Goal: Transaction & Acquisition: Purchase product/service

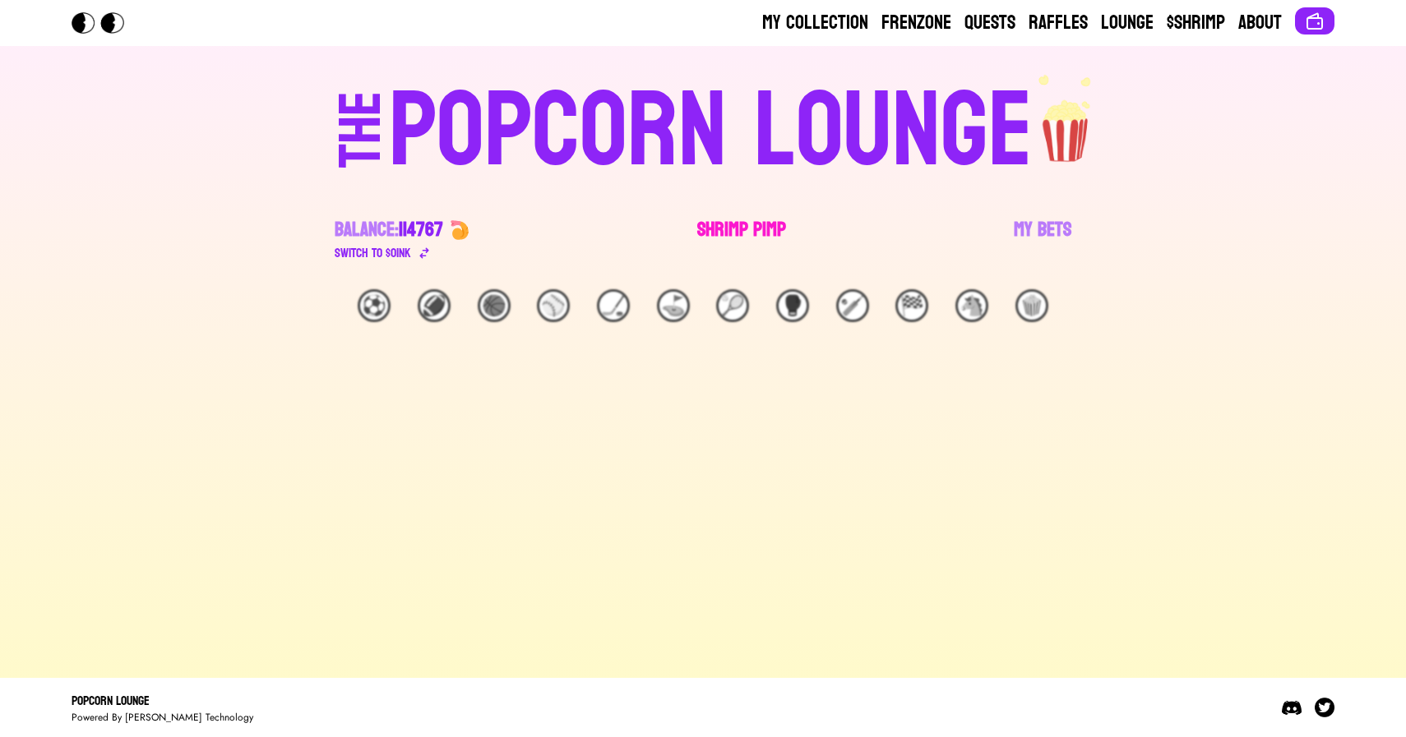
click at [740, 223] on link "Shrimp Pimp" at bounding box center [741, 240] width 89 height 46
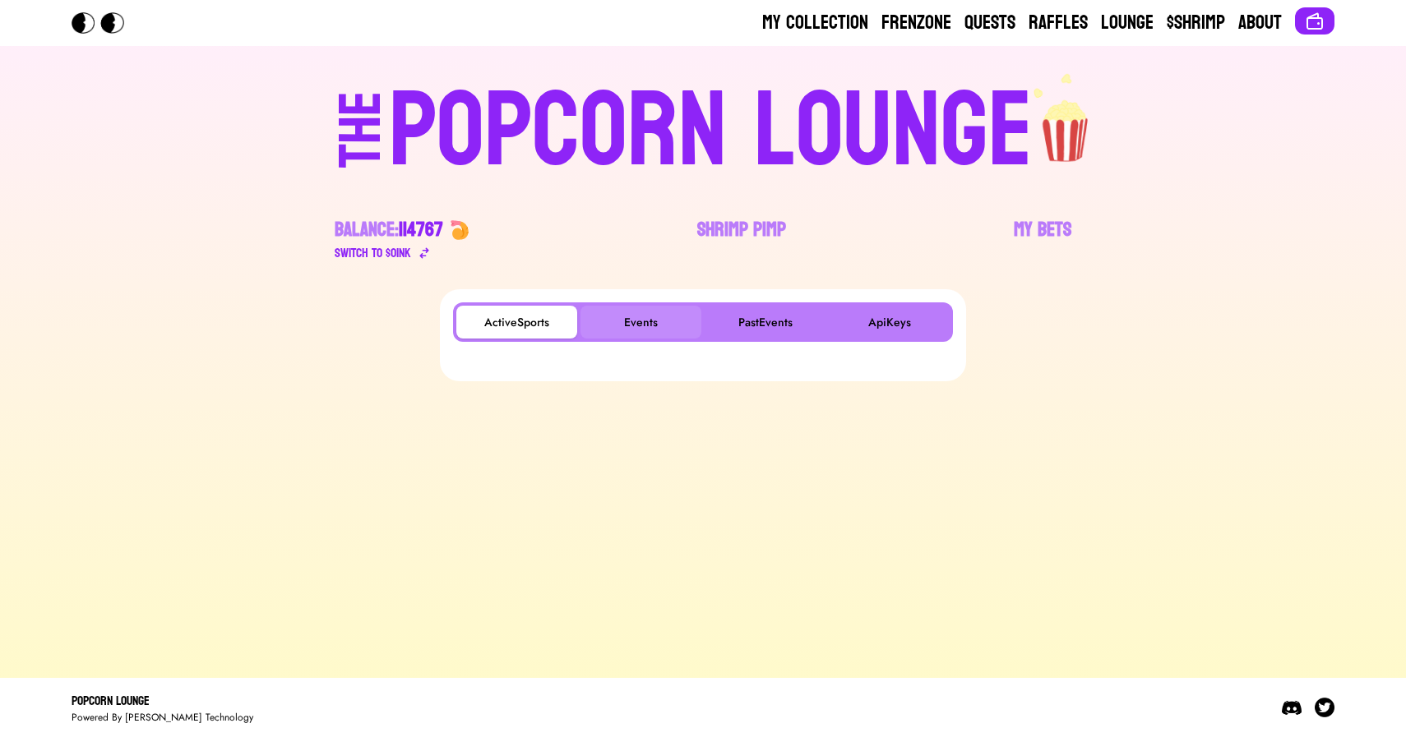
click at [661, 321] on button "Events" at bounding box center [640, 322] width 121 height 33
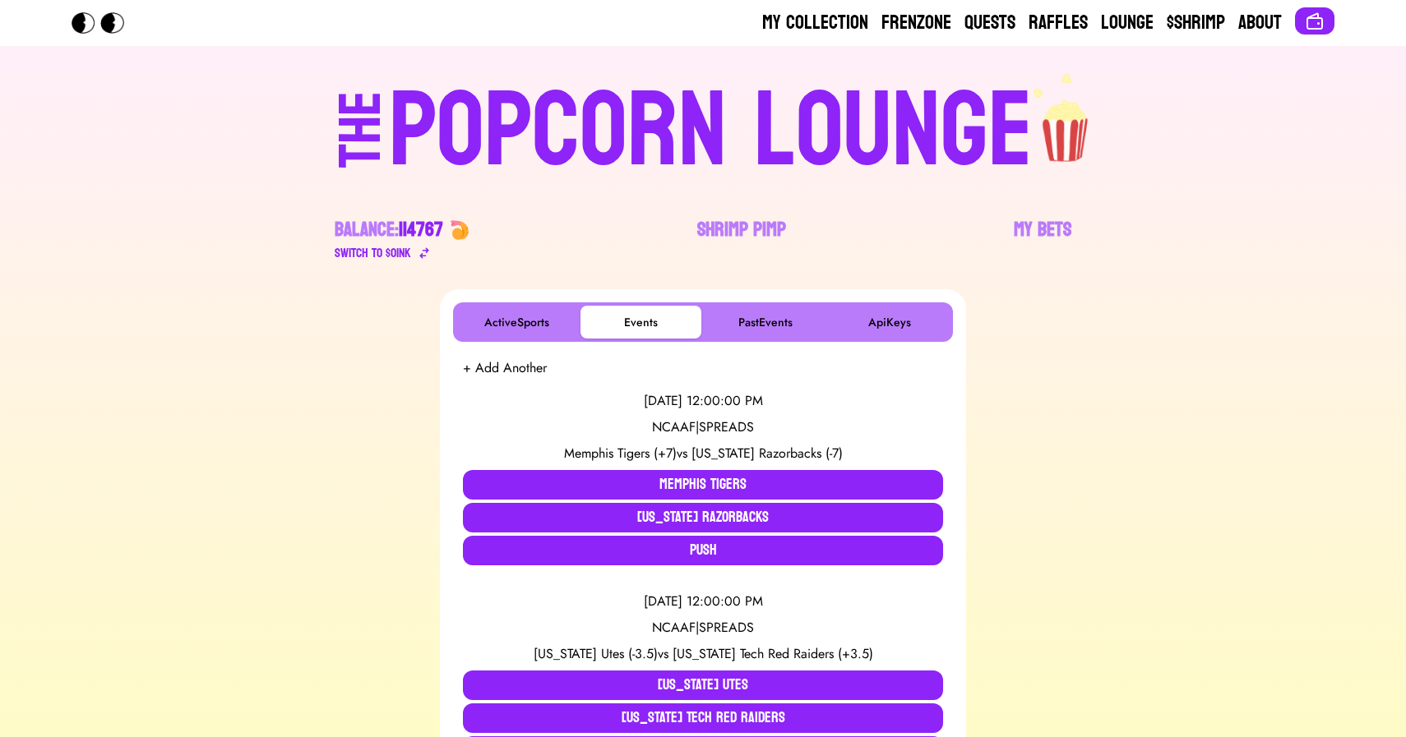
click at [506, 136] on div "POPCORN LOUNGE" at bounding box center [711, 131] width 644 height 105
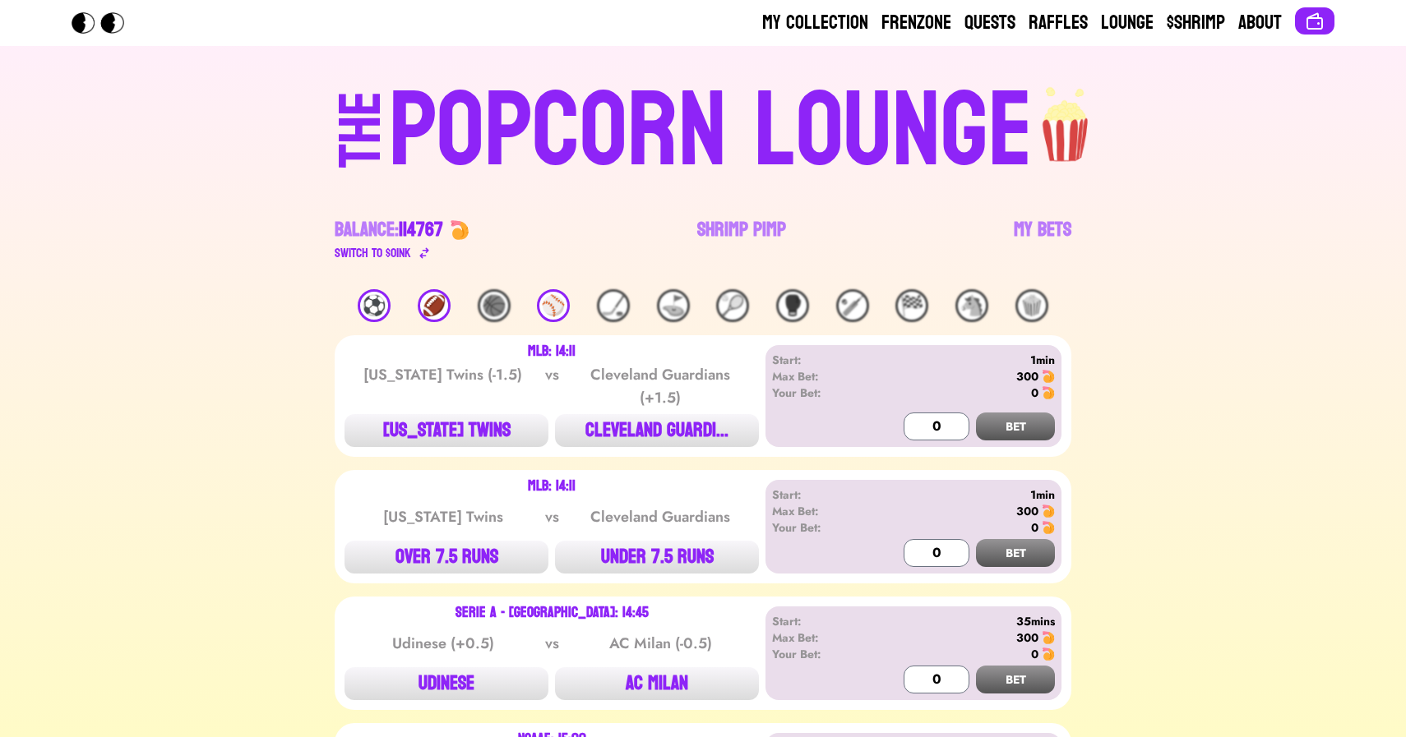
click at [446, 304] on div "🏈" at bounding box center [434, 305] width 33 height 33
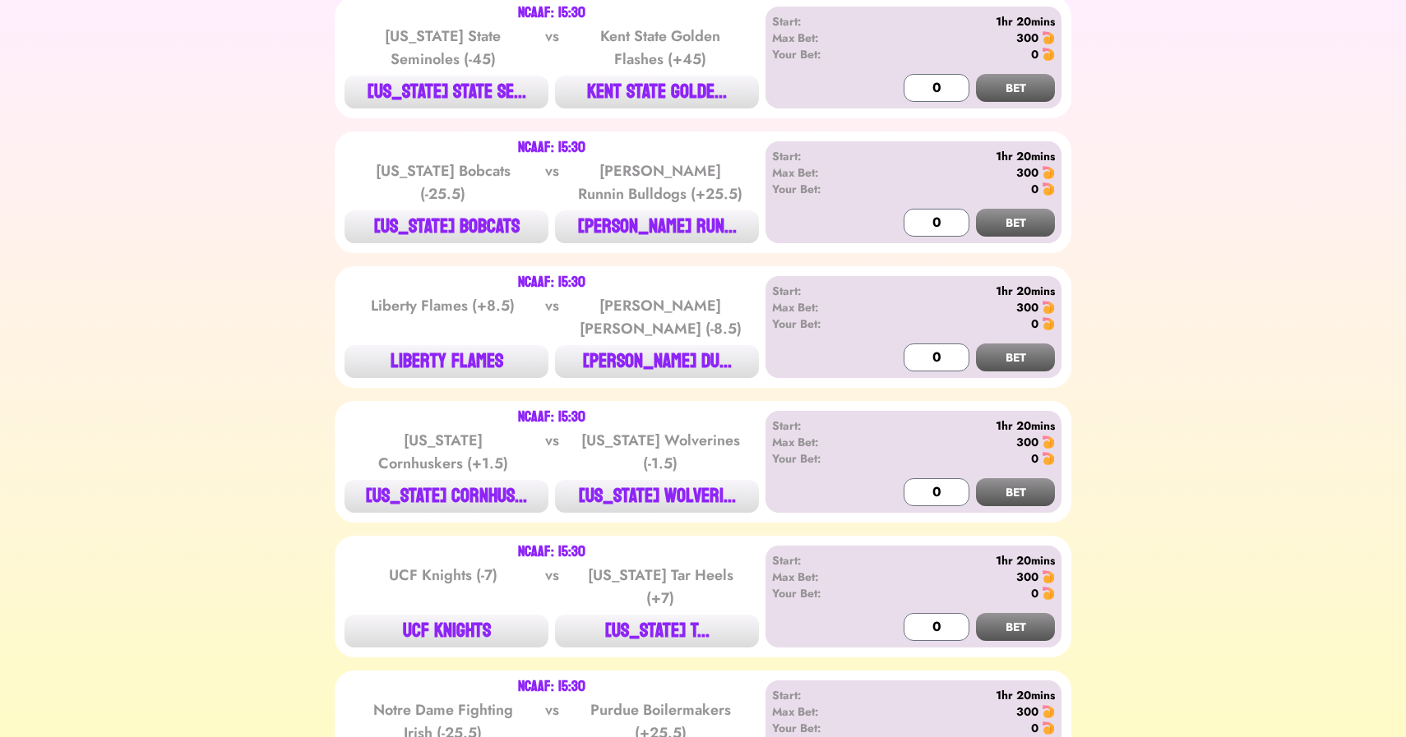
scroll to position [1221, 0]
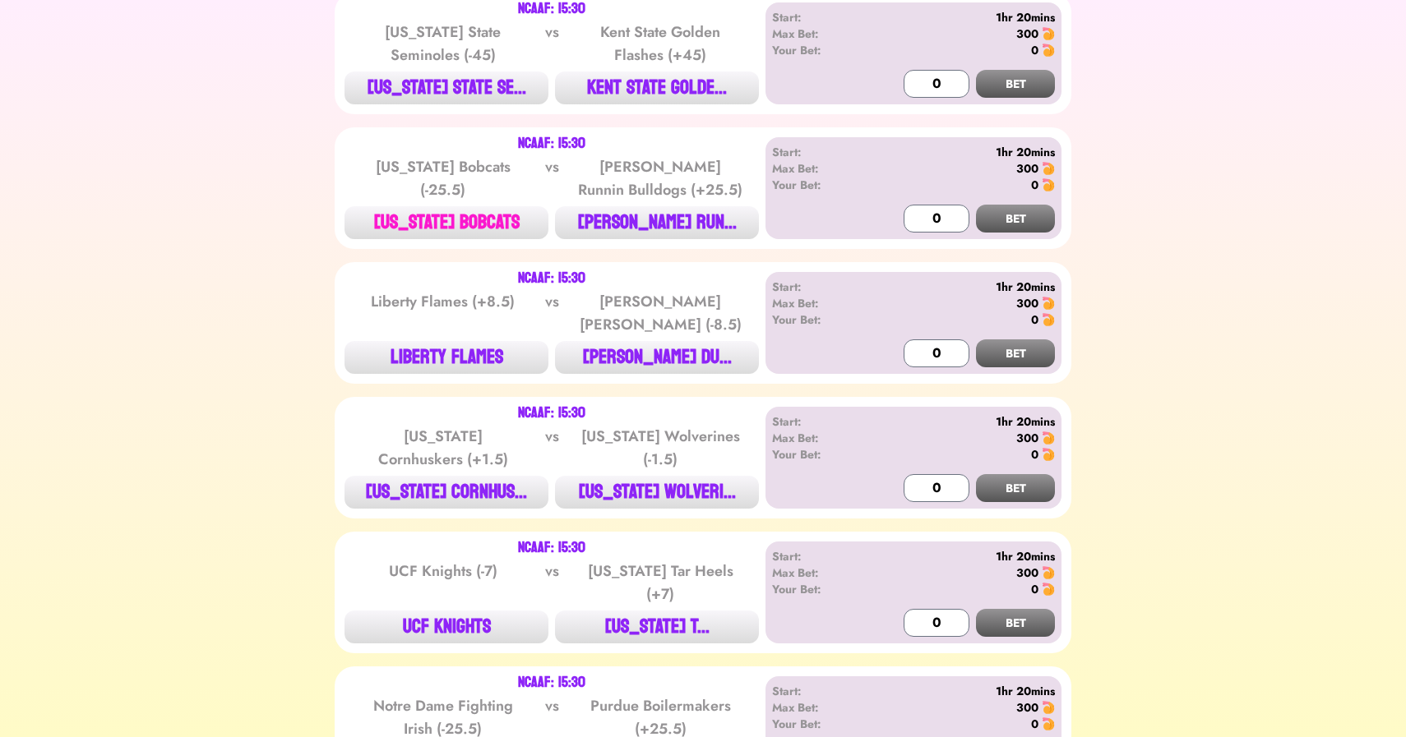
click at [443, 206] on button "[US_STATE] BOBCATS" at bounding box center [446, 222] width 204 height 33
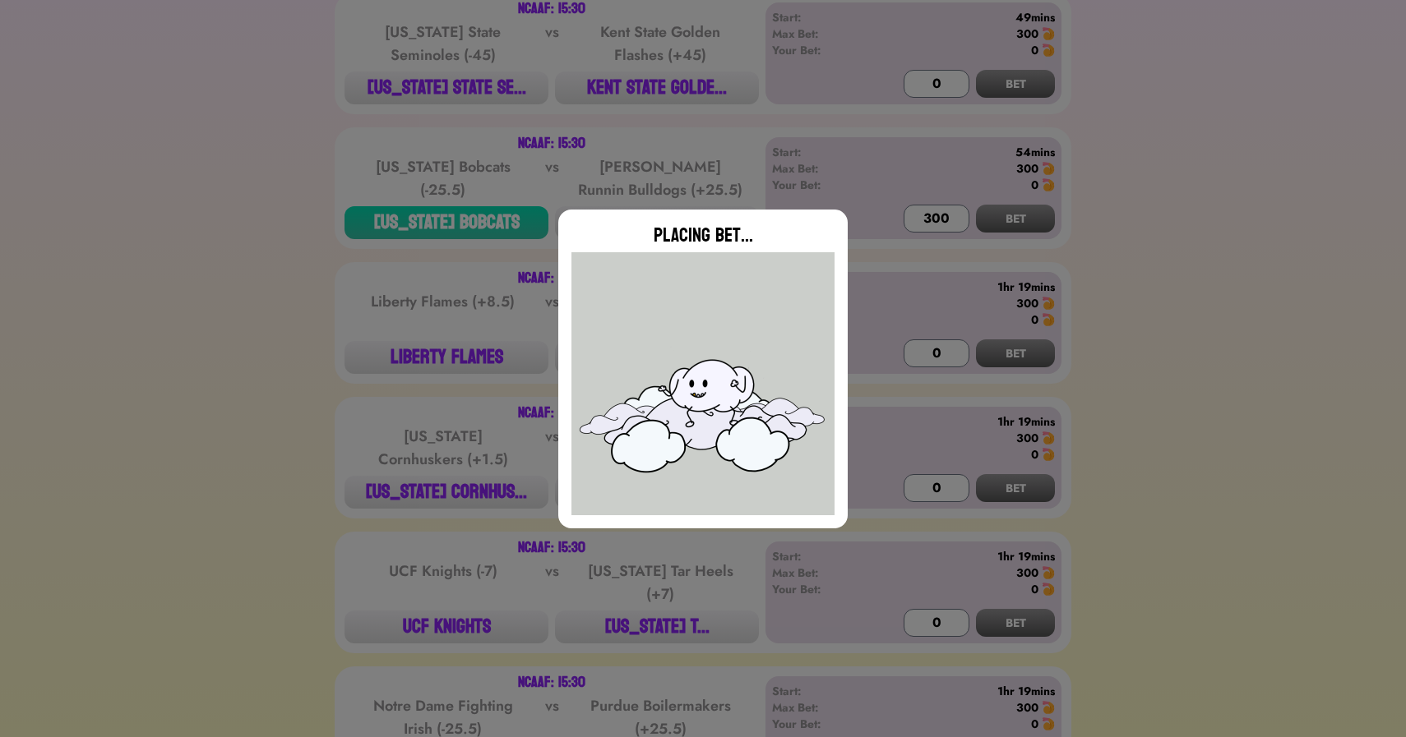
type input "0"
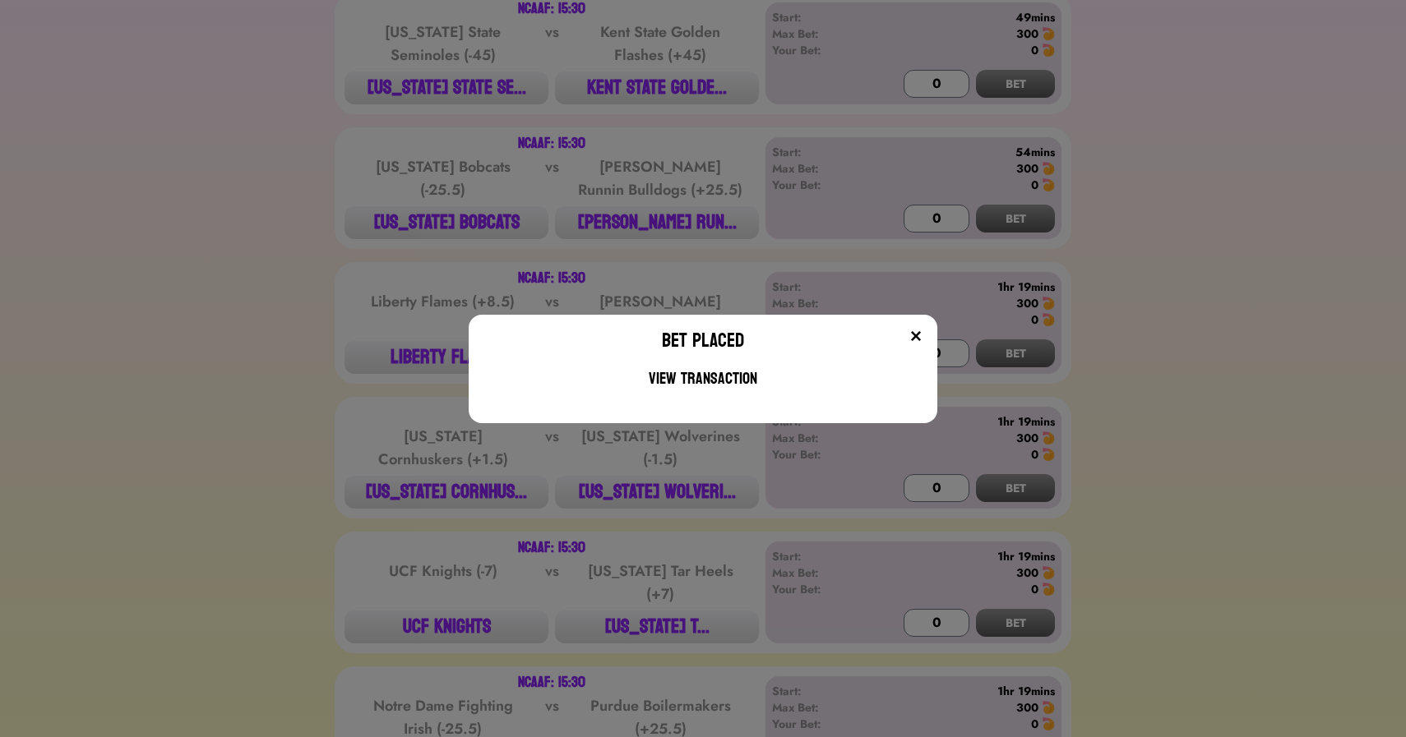
click at [326, 218] on div "Bet Placed View Transaction" at bounding box center [703, 368] width 1406 height 737
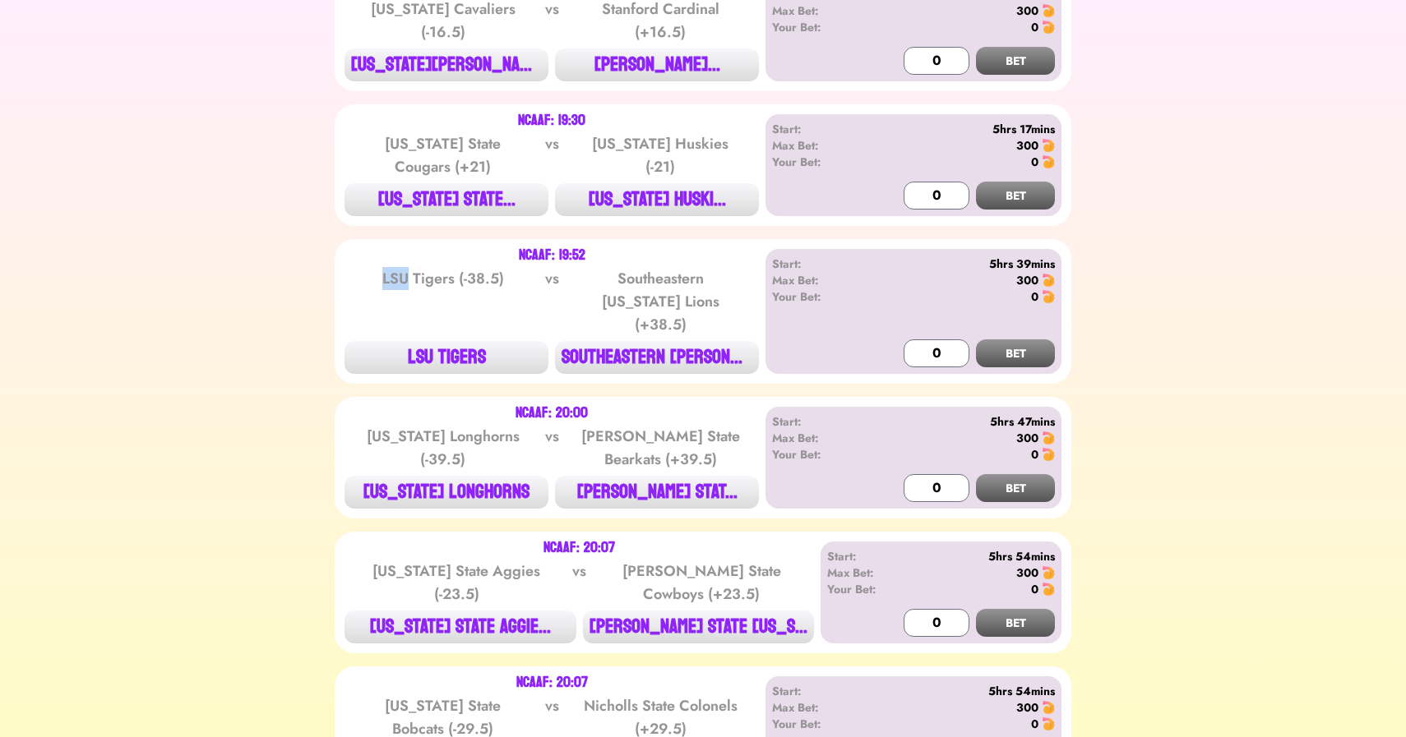
scroll to position [5192, 0]
click at [420, 340] on button "LSU TIGERS" at bounding box center [446, 356] width 204 height 33
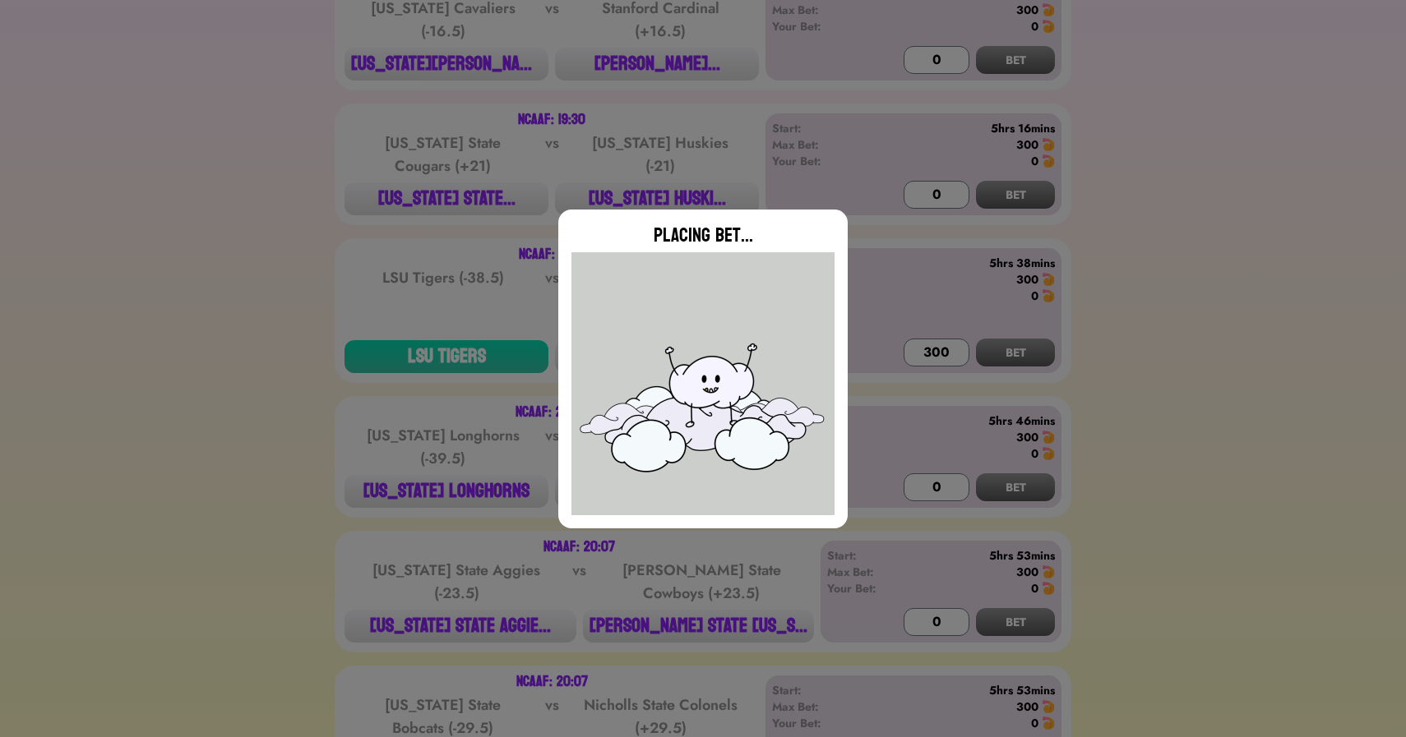
type input "0"
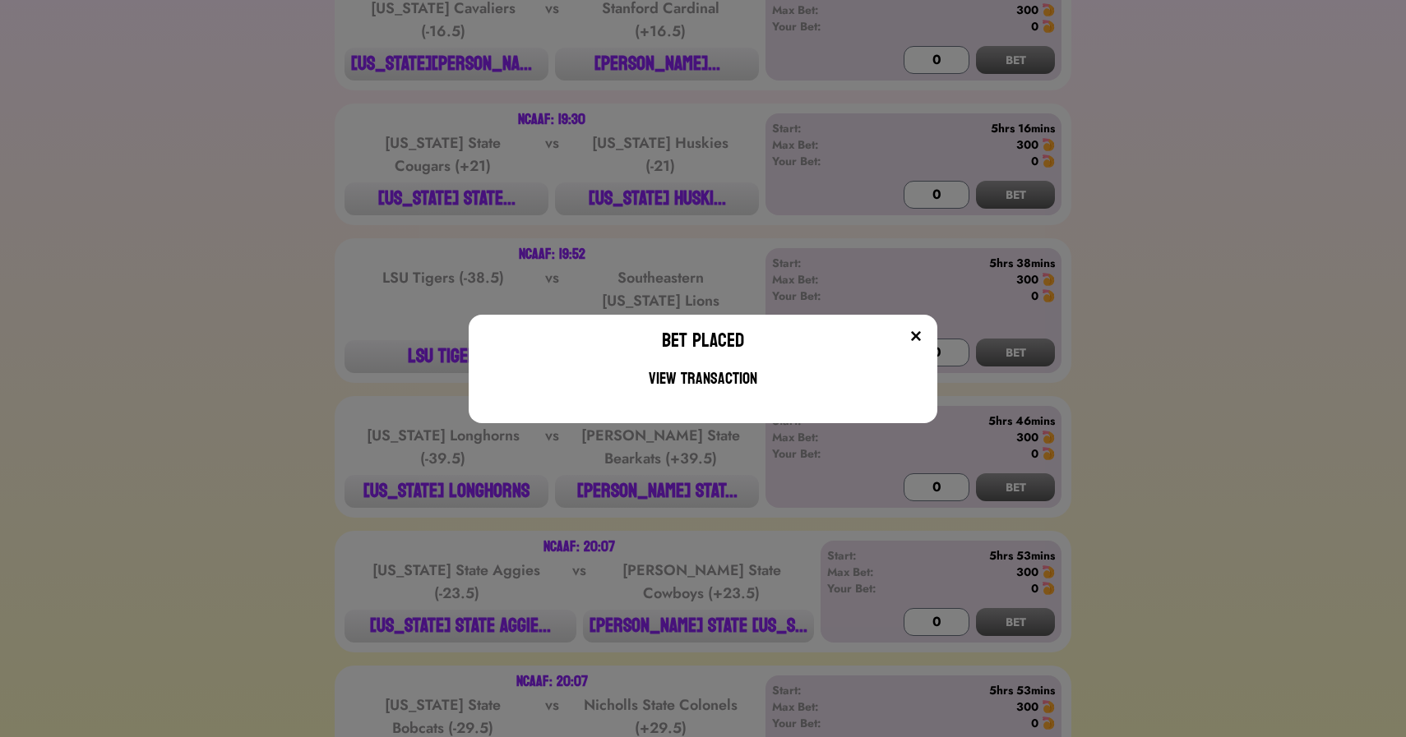
click at [263, 264] on div "Bet Placed View Transaction" at bounding box center [703, 368] width 1406 height 737
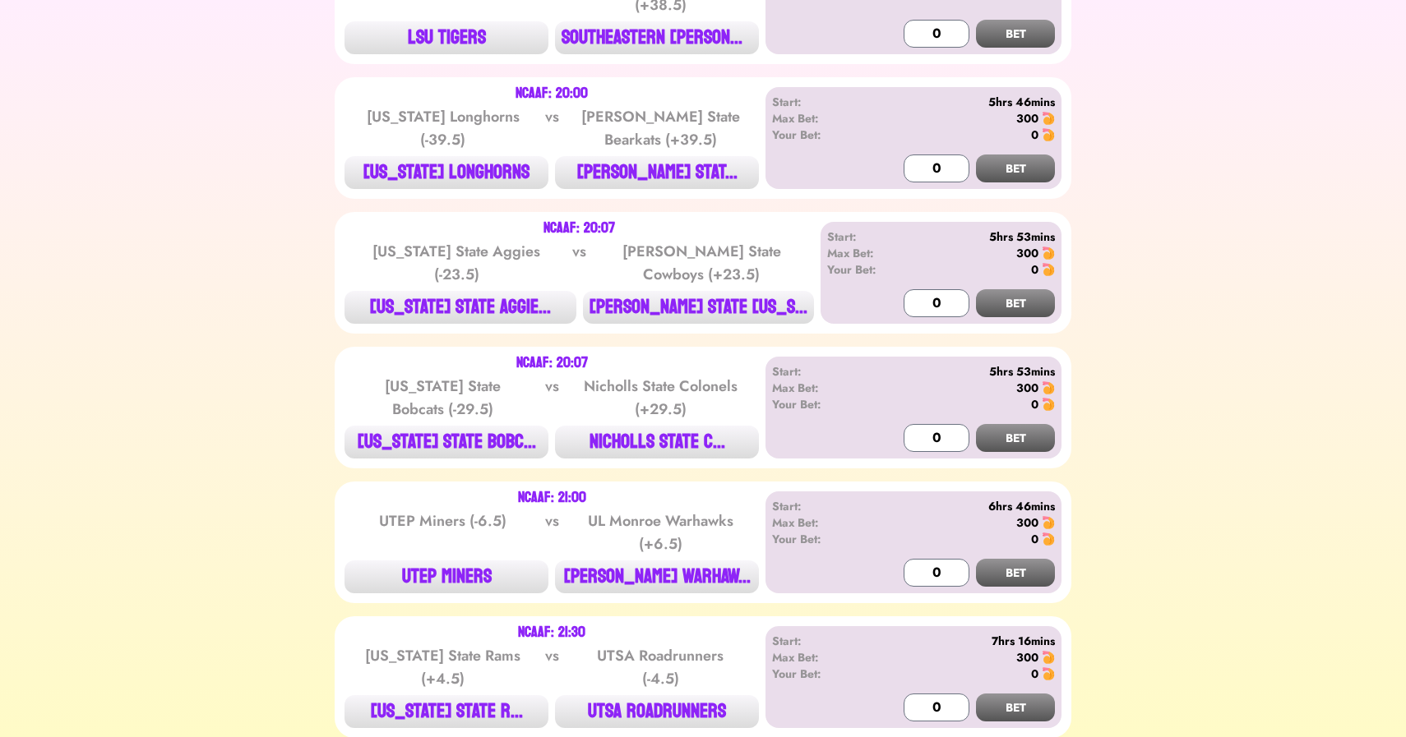
scroll to position [5513, 0]
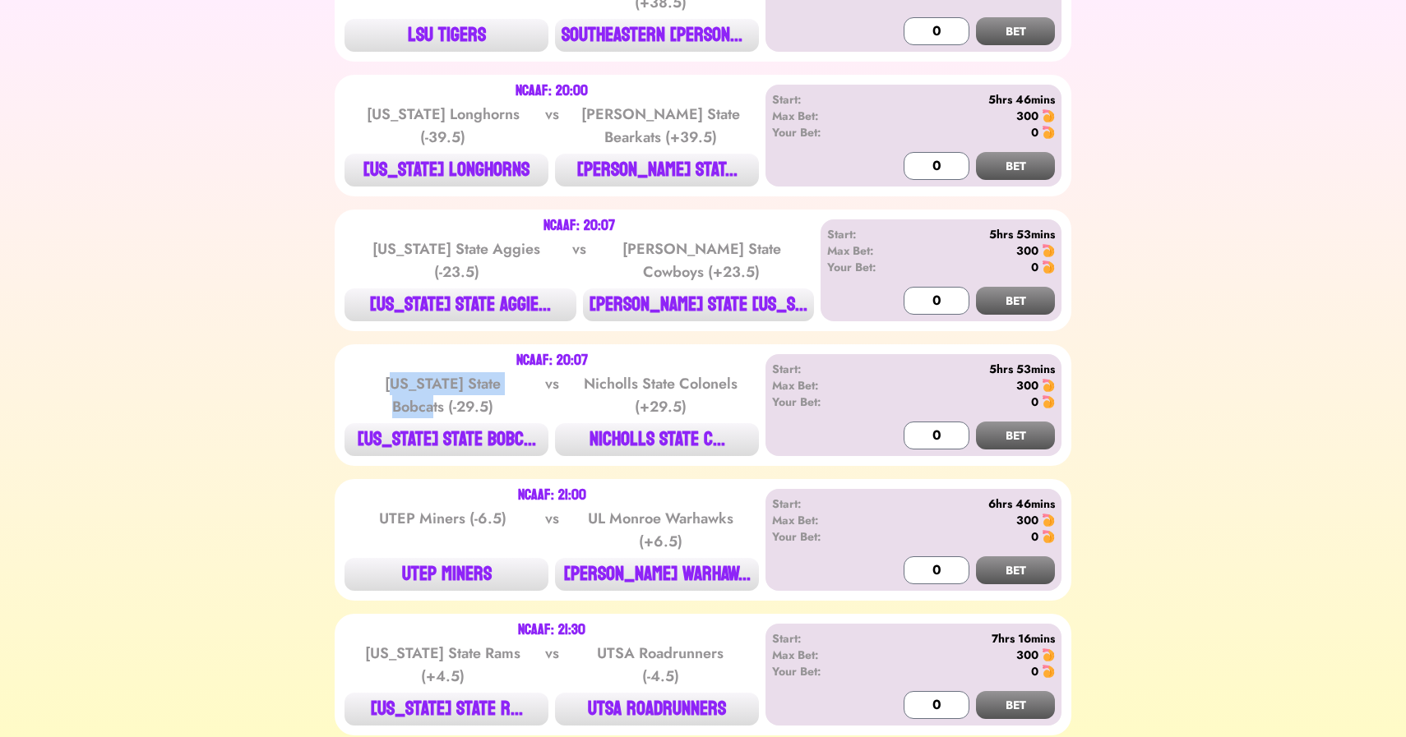
drag, startPoint x: 386, startPoint y: 221, endPoint x: 429, endPoint y: 240, distance: 47.5
click at [429, 372] on div "[US_STATE] State Bobcats (-29.5)" at bounding box center [443, 395] width 166 height 46
click at [464, 423] on button "[US_STATE] STATE BOBC..." at bounding box center [446, 439] width 204 height 33
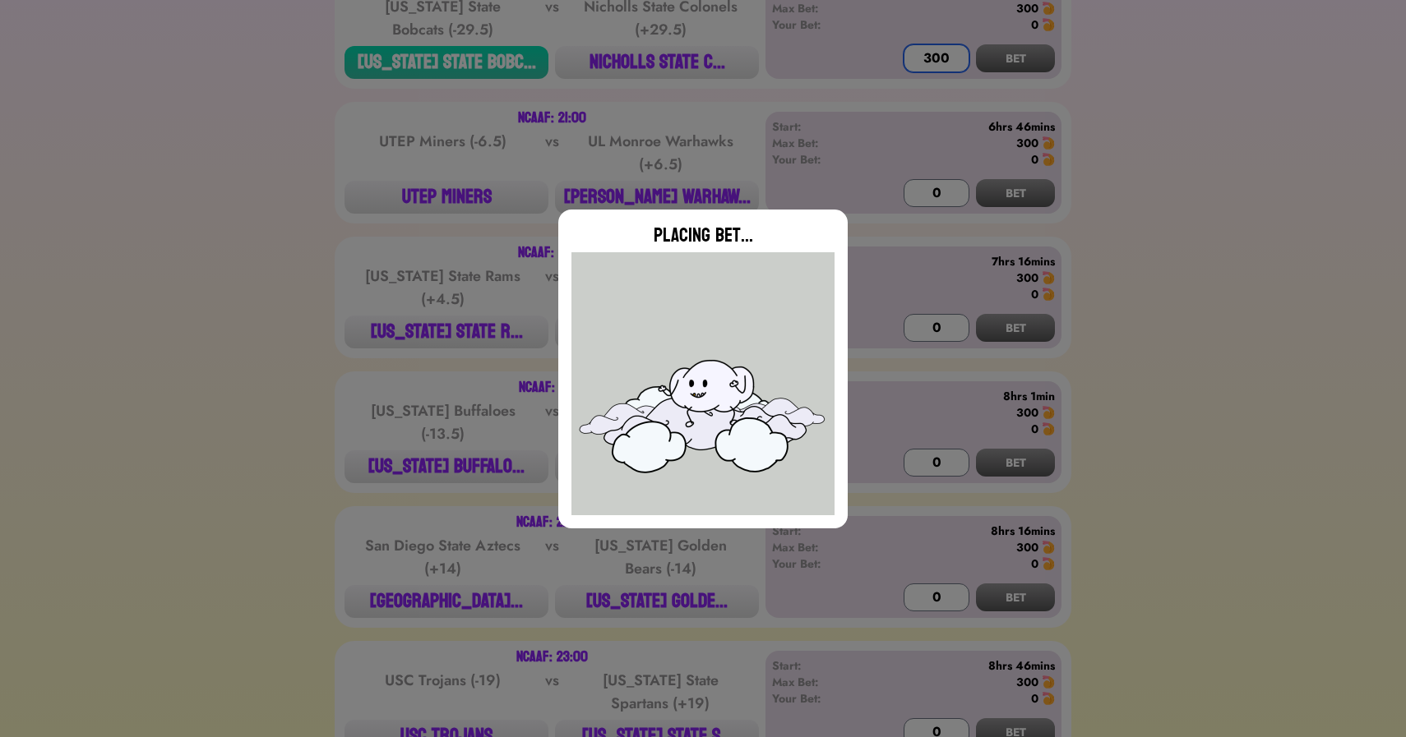
scroll to position [5891, 0]
type input "0"
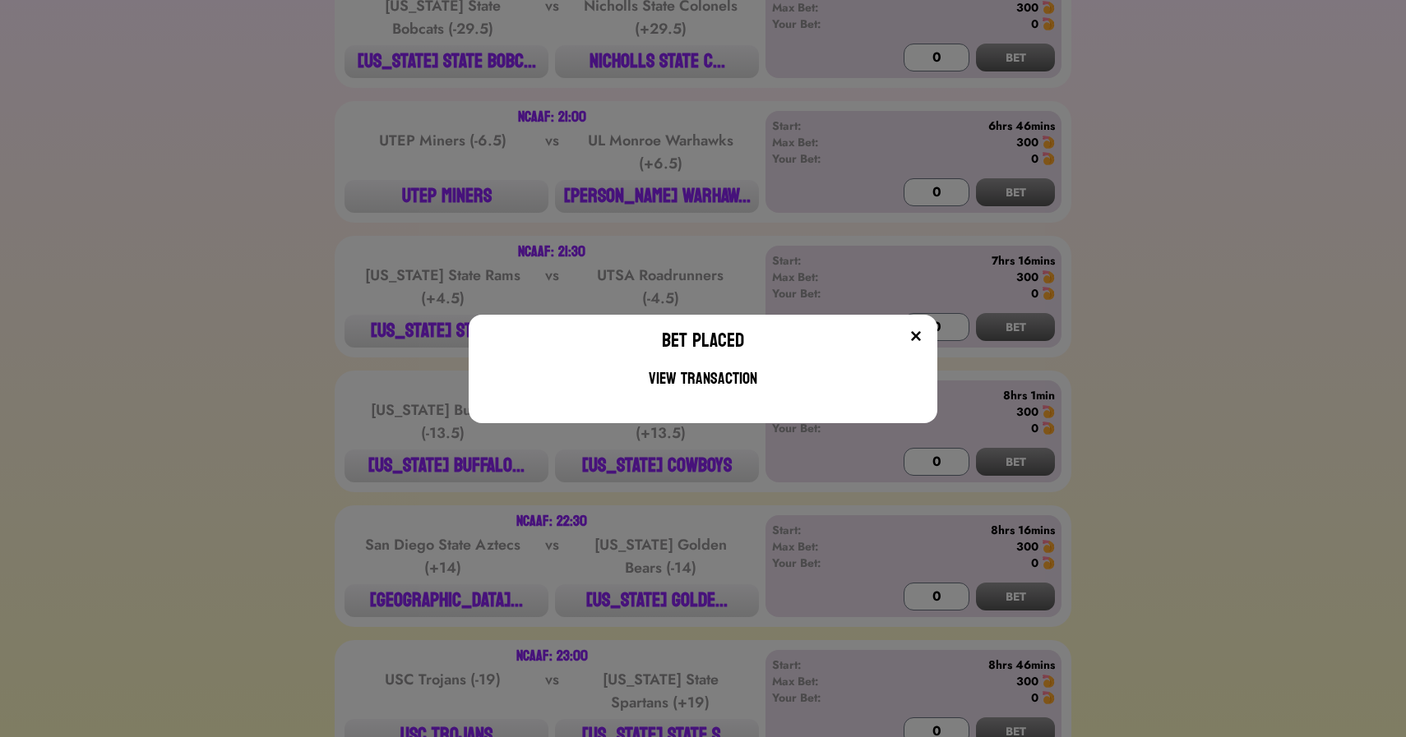
click at [219, 172] on div "Bet Placed View Transaction" at bounding box center [703, 368] width 1406 height 737
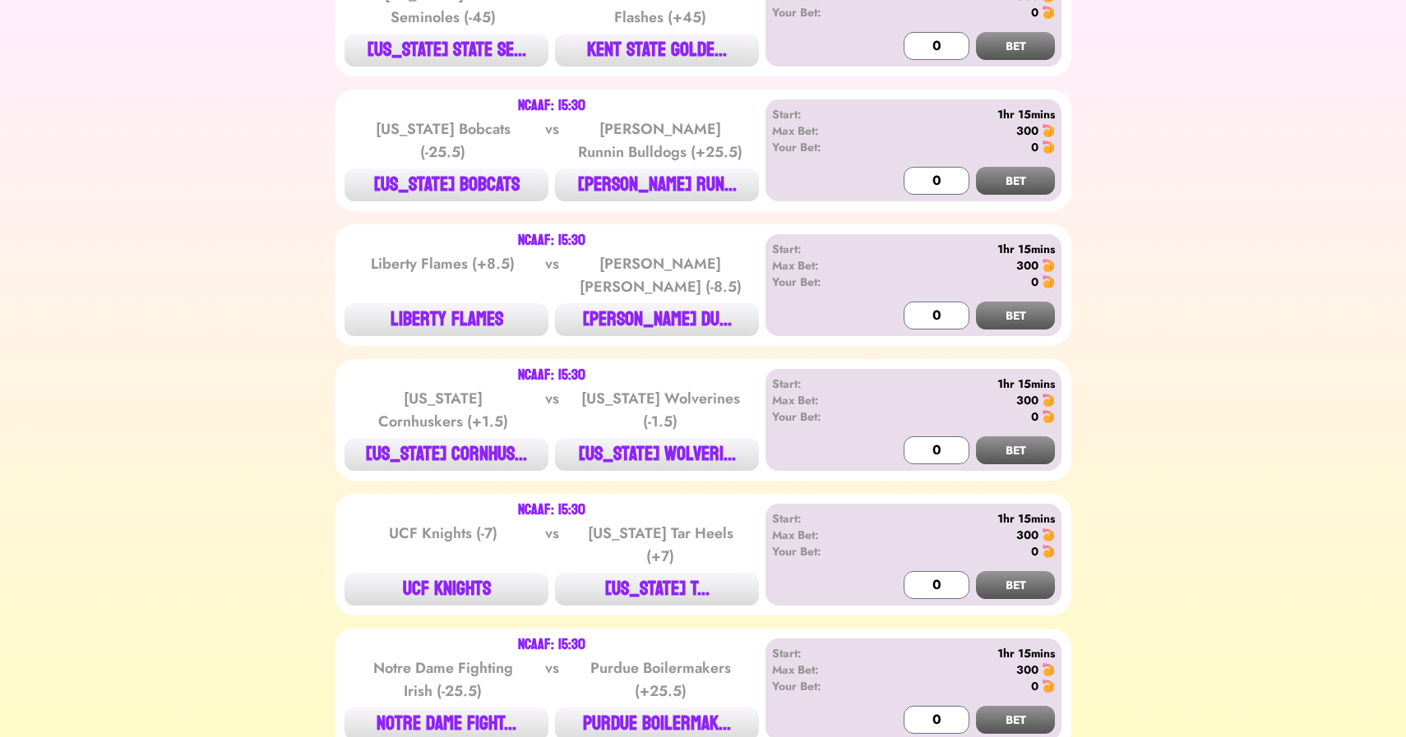
scroll to position [0, 0]
